Goal: Information Seeking & Learning: Learn about a topic

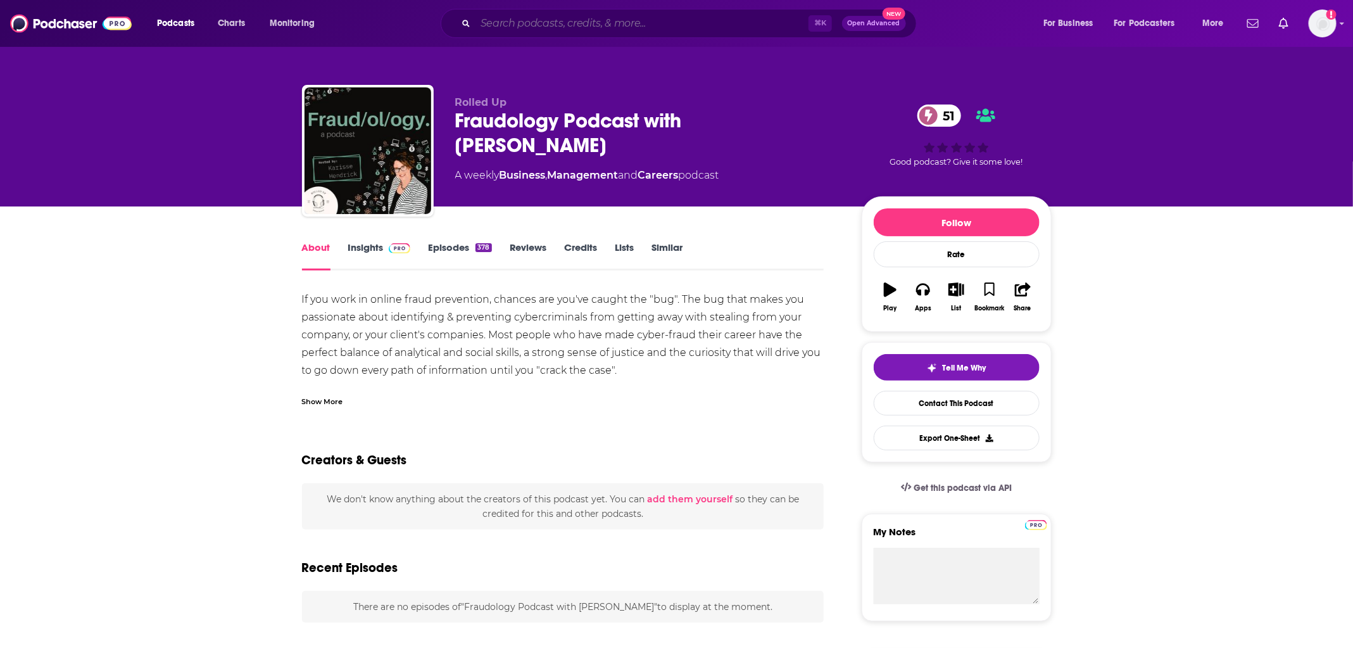
click at [555, 30] on input "Search podcasts, credits, & more..." at bounding box center [642, 23] width 333 height 20
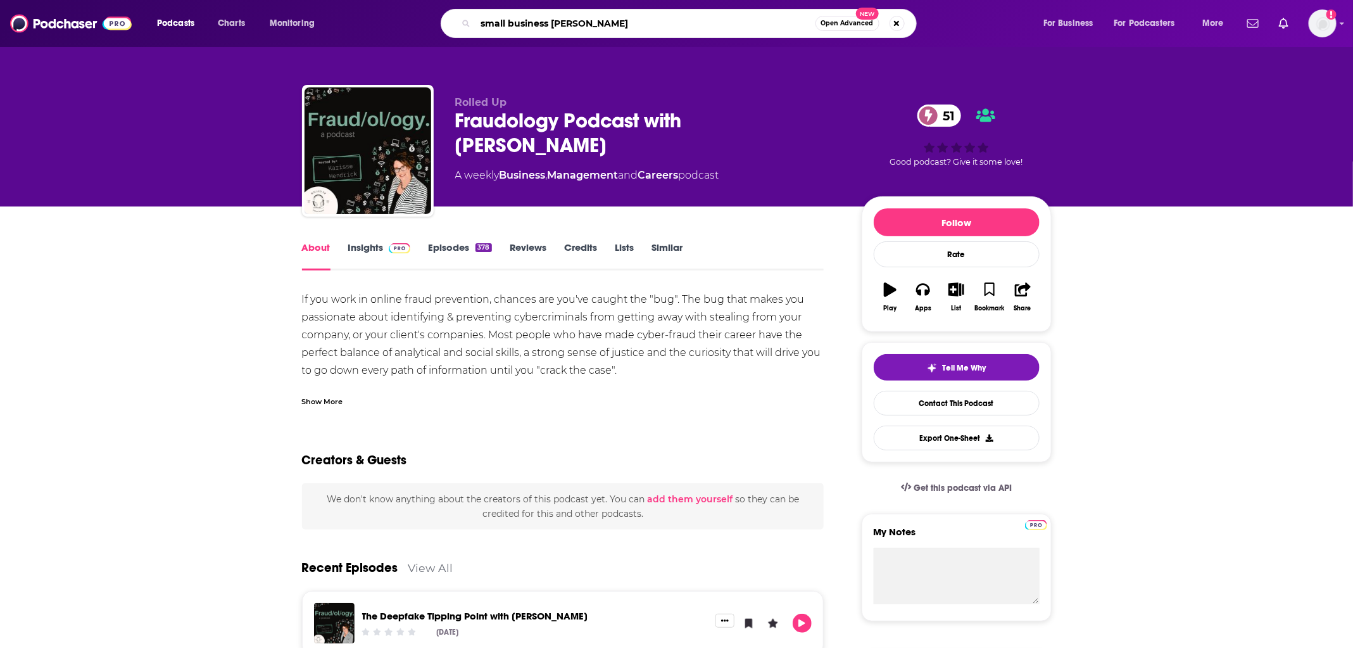
type input "small business stories"
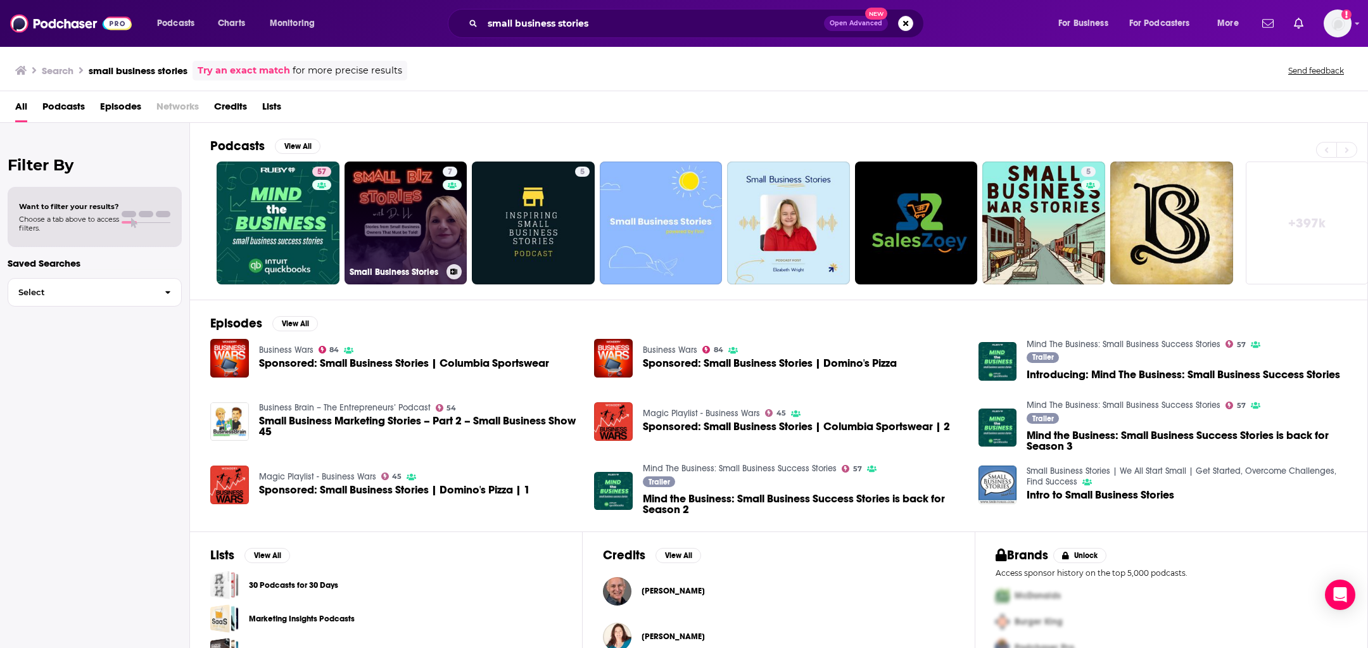
click at [427, 259] on link "7 Small Business Stories" at bounding box center [405, 222] width 123 height 123
